Goal: Book appointment/travel/reservation

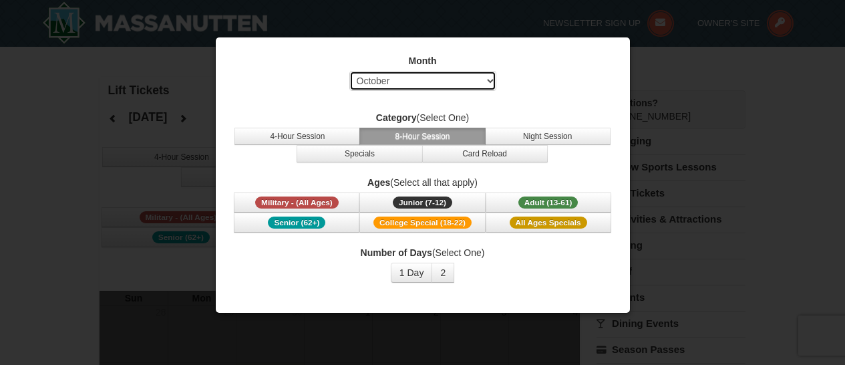
click at [446, 81] on select "Select October November December January February March April May June July Aug…" at bounding box center [423, 81] width 147 height 20
select select "12"
click at [350, 71] on select "Select October November December January February March April May June July Aug…" at bounding box center [423, 81] width 147 height 20
click at [450, 138] on button "8-Hour Session" at bounding box center [423, 136] width 126 height 17
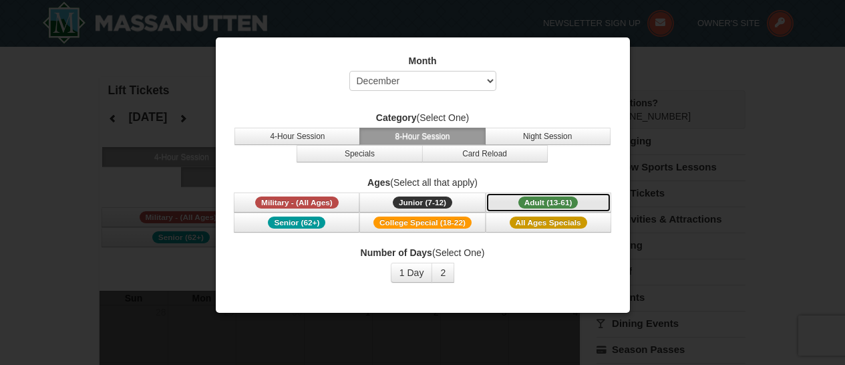
click at [518, 205] on button "Adult (13-61) (13 - 61)" at bounding box center [549, 202] width 126 height 20
click at [414, 272] on button "1 Day" at bounding box center [412, 273] width 42 height 20
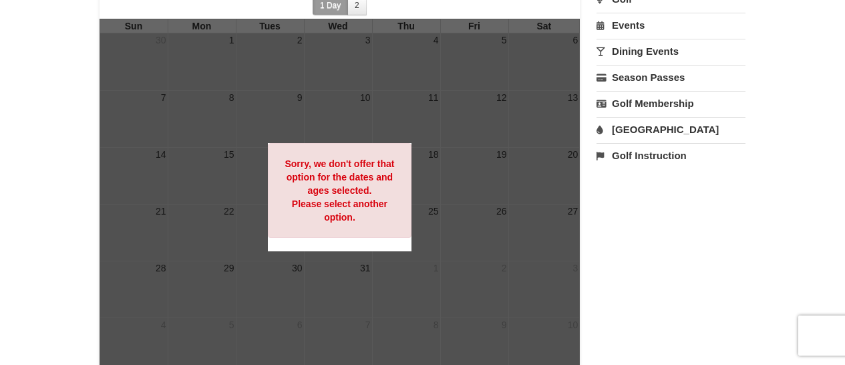
scroll to position [269, 0]
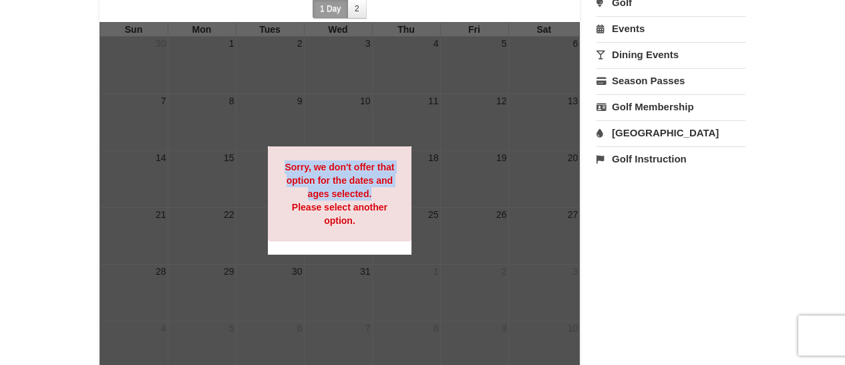
drag, startPoint x: 374, startPoint y: 199, endPoint x: 219, endPoint y: 216, distance: 156.0
click at [217, 216] on div "Sun Mon Tues Wed Thu Fri Sat 30 1 2 3 4 5 6 7 8 9 10 11 12 13 14 15 16 17 18 19…" at bounding box center [340, 200] width 481 height 356
click at [234, 214] on div at bounding box center [340, 200] width 481 height 356
click at [234, 215] on div at bounding box center [340, 200] width 481 height 356
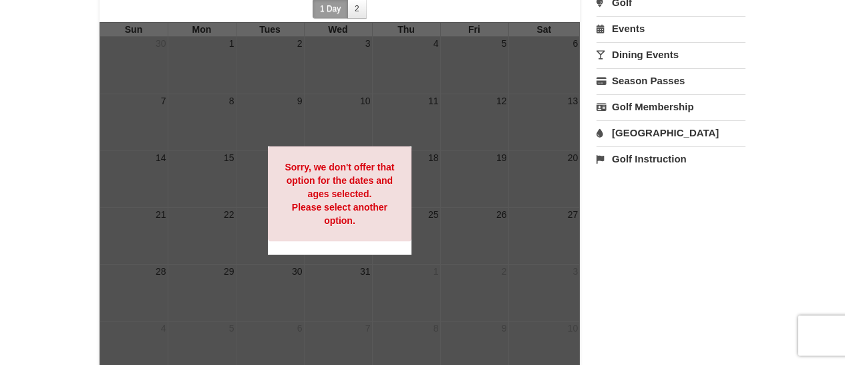
click at [234, 215] on div at bounding box center [340, 200] width 481 height 356
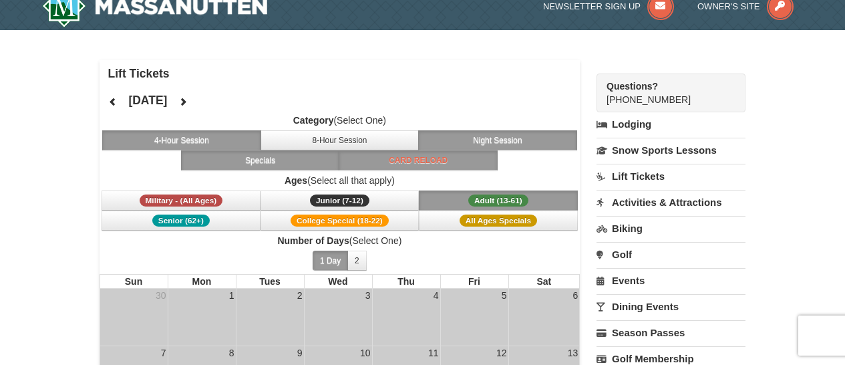
scroll to position [19, 0]
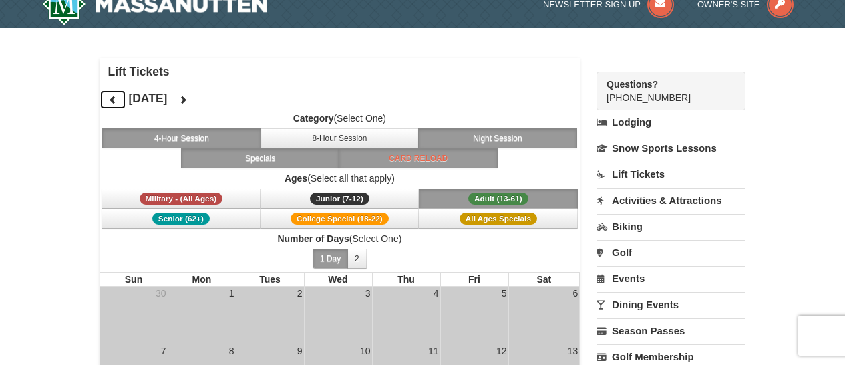
click at [112, 93] on button at bounding box center [113, 100] width 27 height 20
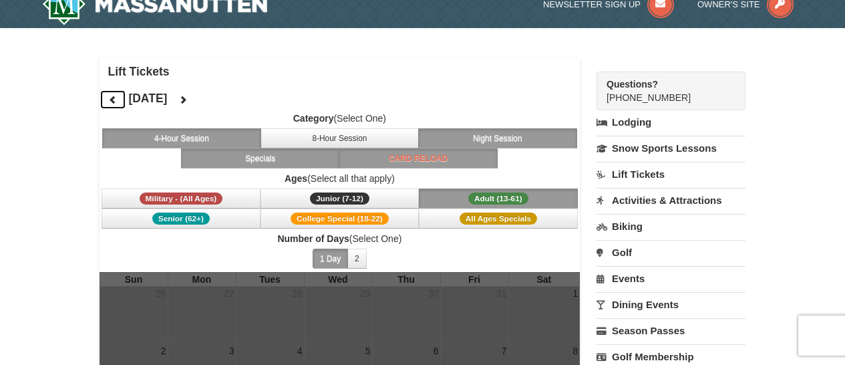
click at [117, 98] on icon at bounding box center [112, 99] width 9 height 9
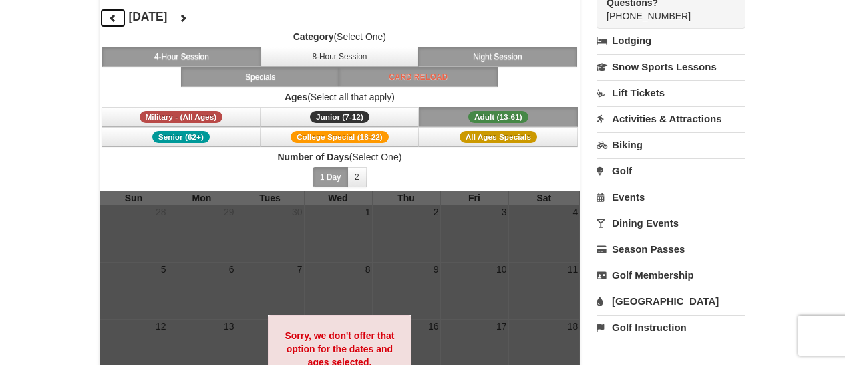
scroll to position [0, 0]
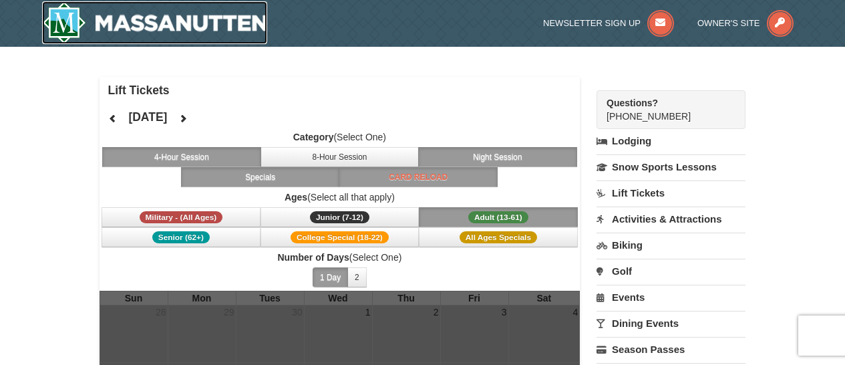
click at [56, 17] on img at bounding box center [155, 22] width 226 height 43
